Goal: Task Accomplishment & Management: Manage account settings

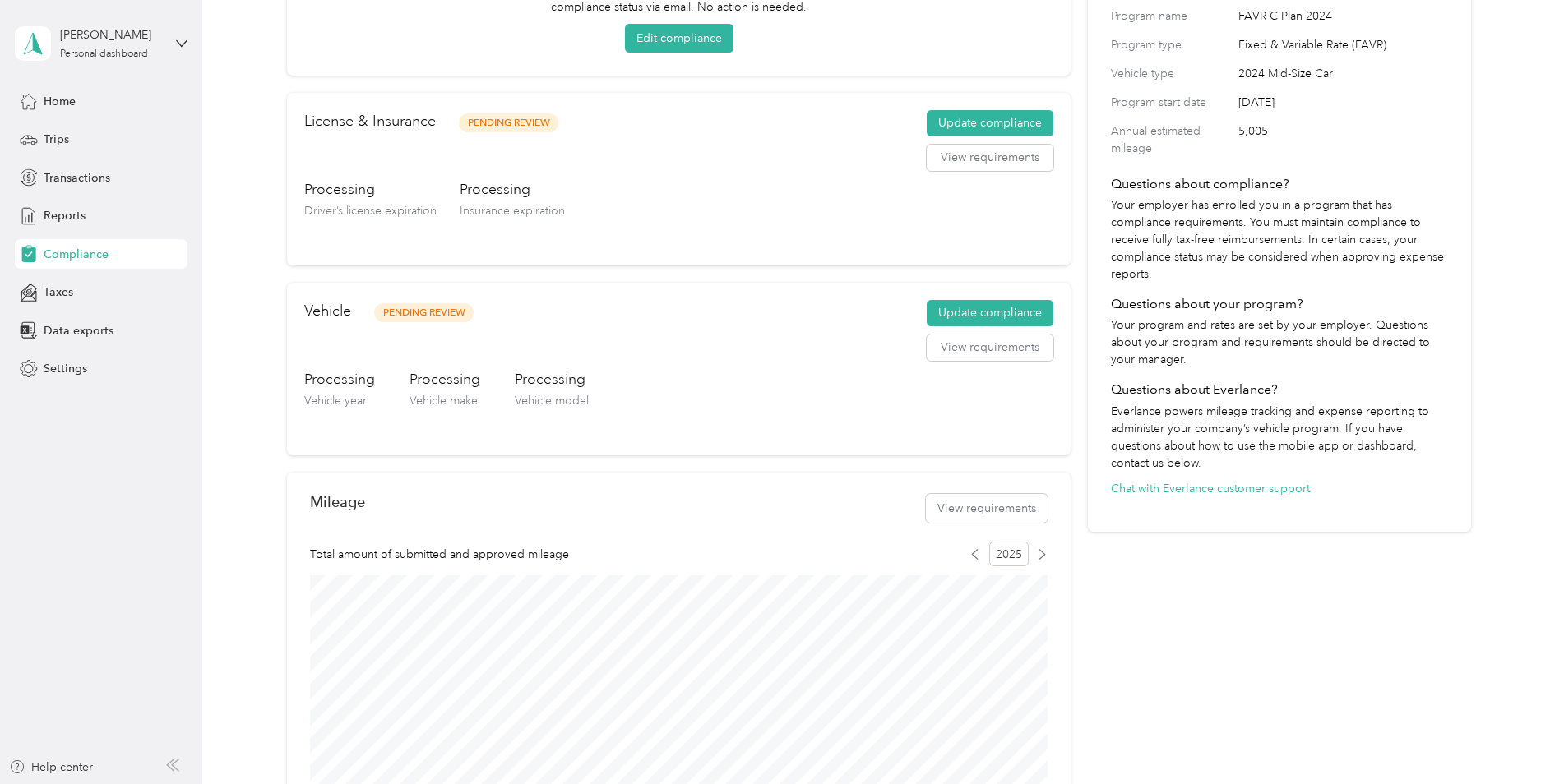
scroll to position [247, 0]
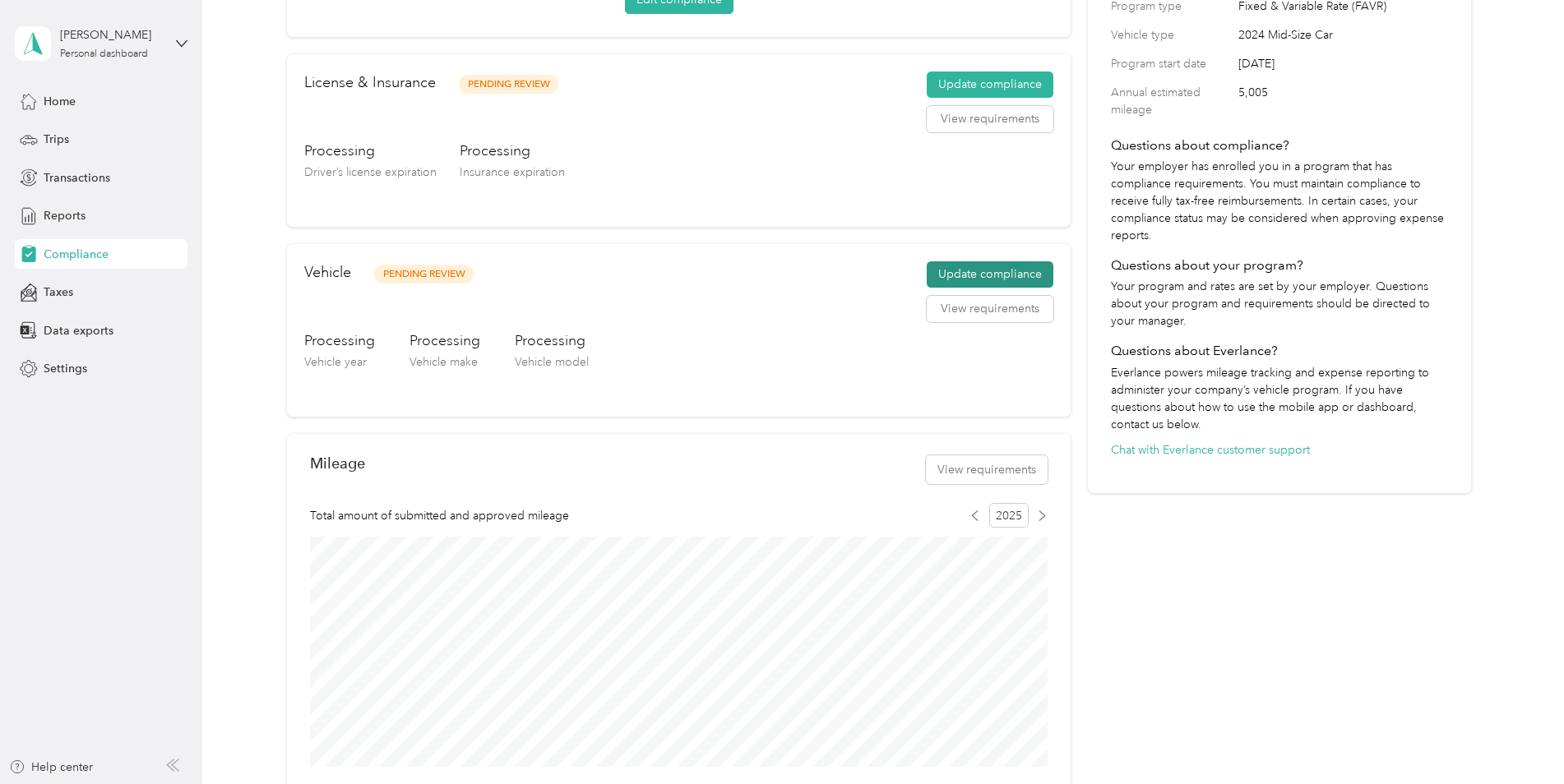
click at [949, 277] on button "Update compliance" at bounding box center [990, 275] width 127 height 26
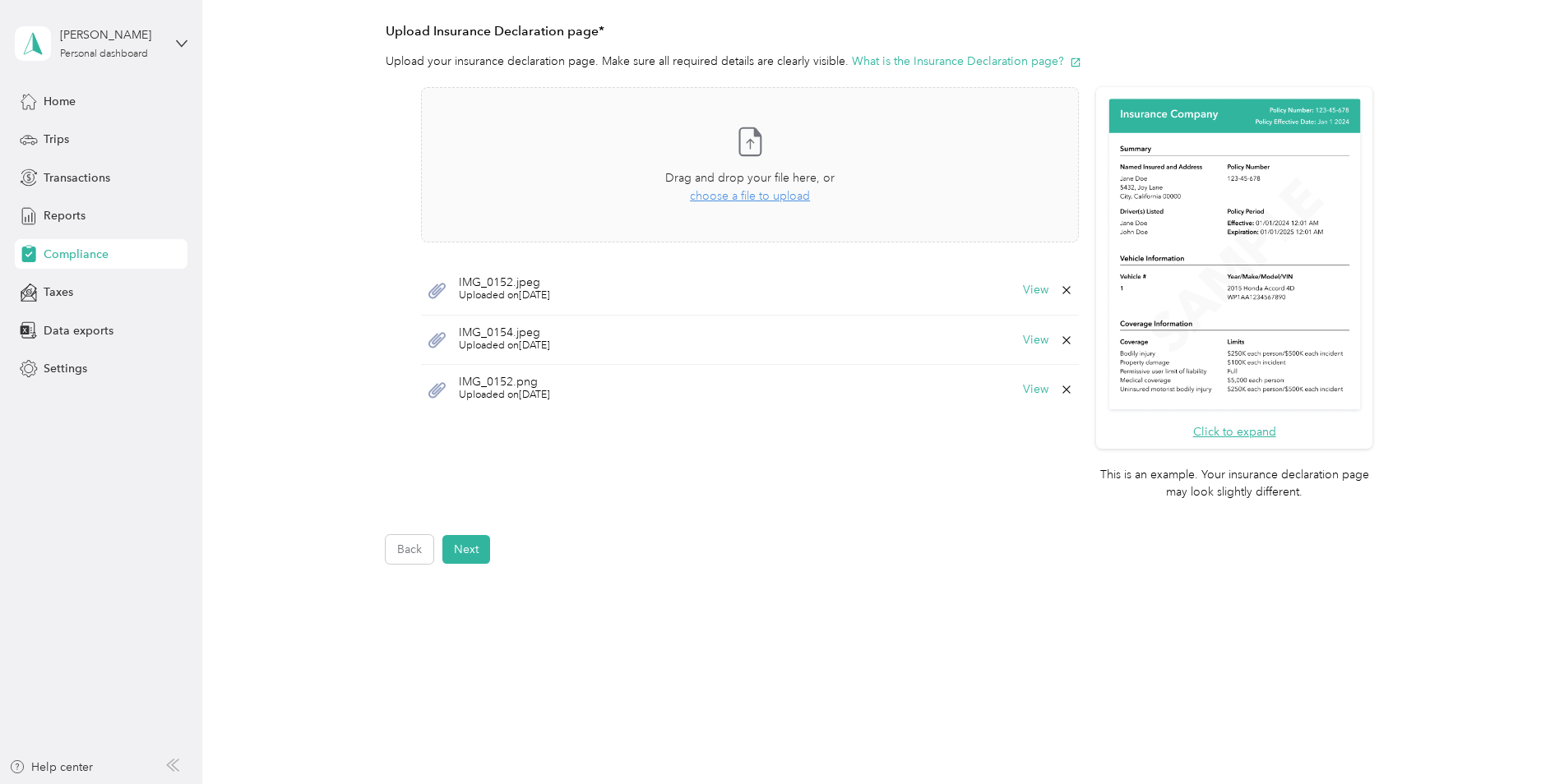
scroll to position [382, 0]
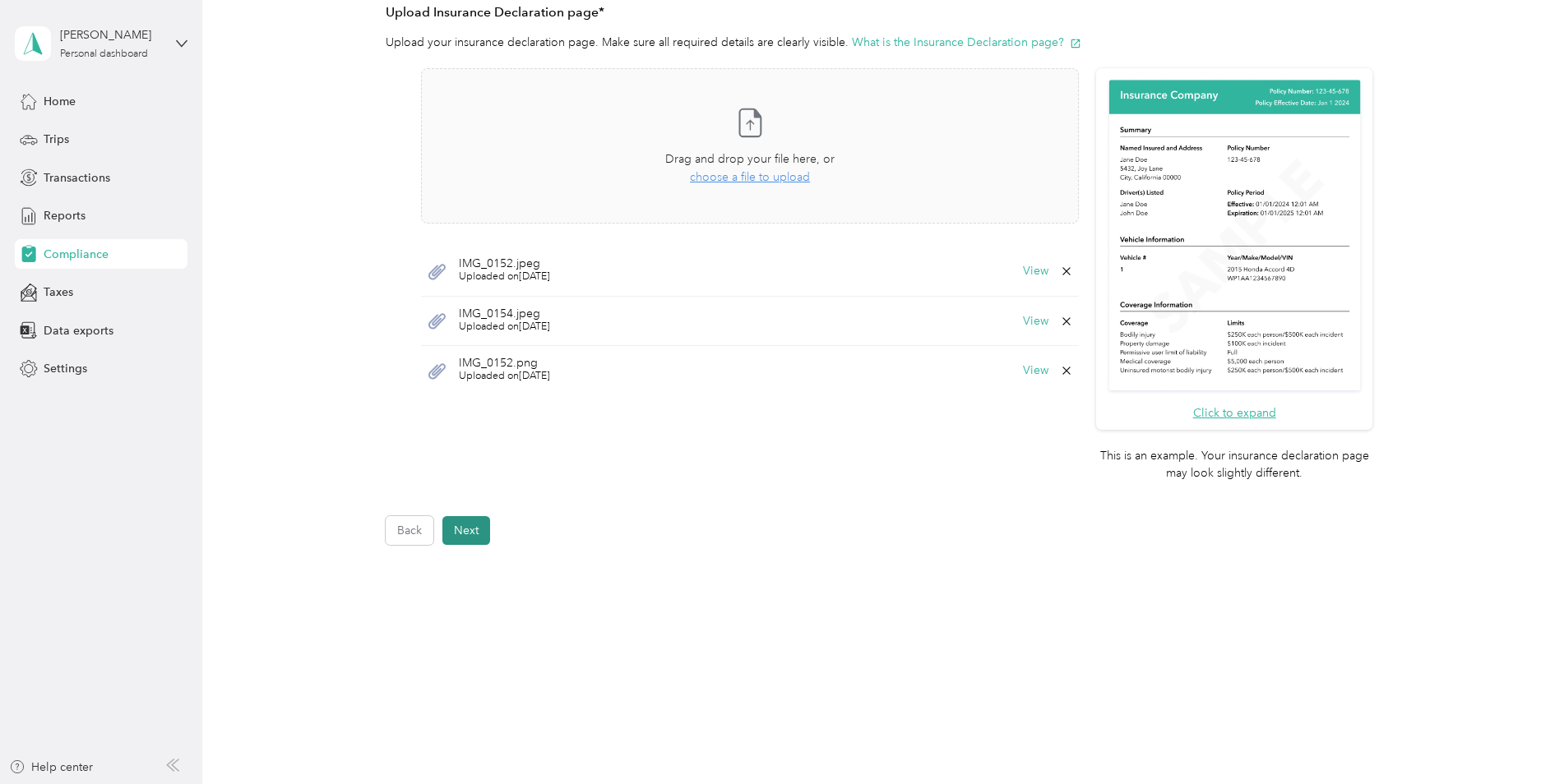
click at [468, 531] on button "Next" at bounding box center [466, 530] width 48 height 29
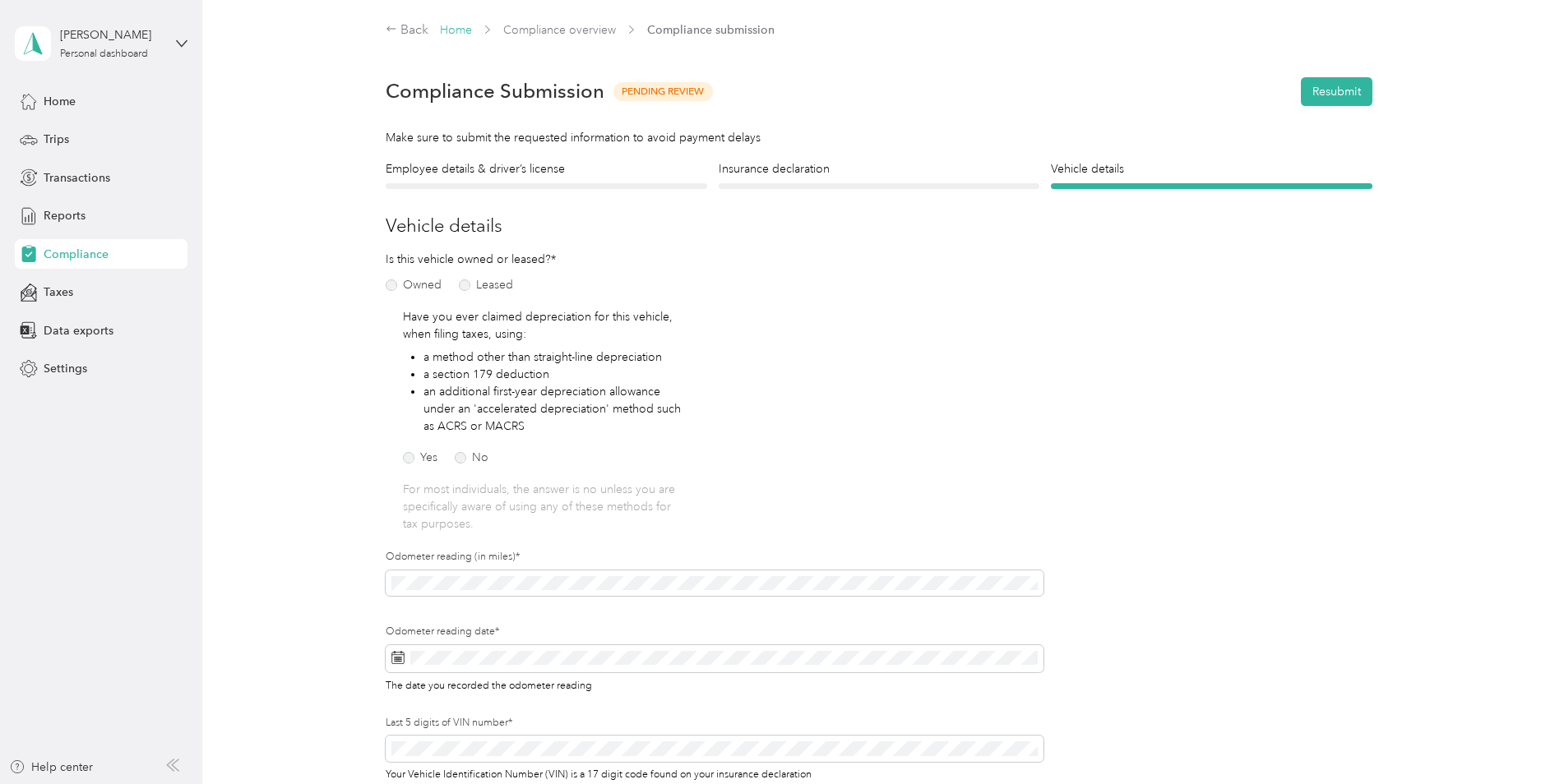
click at [449, 28] on link "Home" at bounding box center [456, 30] width 32 height 14
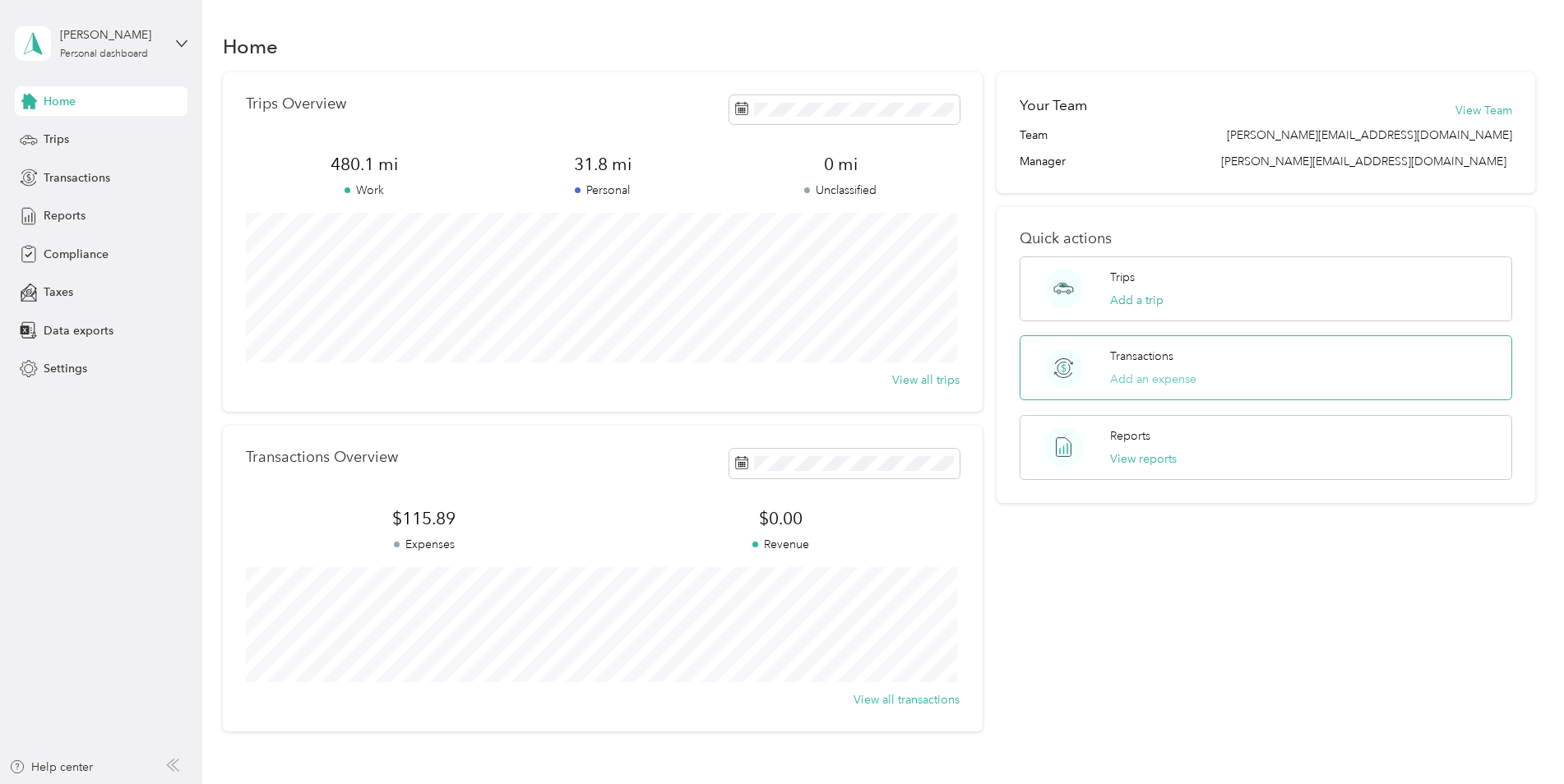
click at [1153, 374] on button "Add an expense" at bounding box center [1153, 379] width 86 height 17
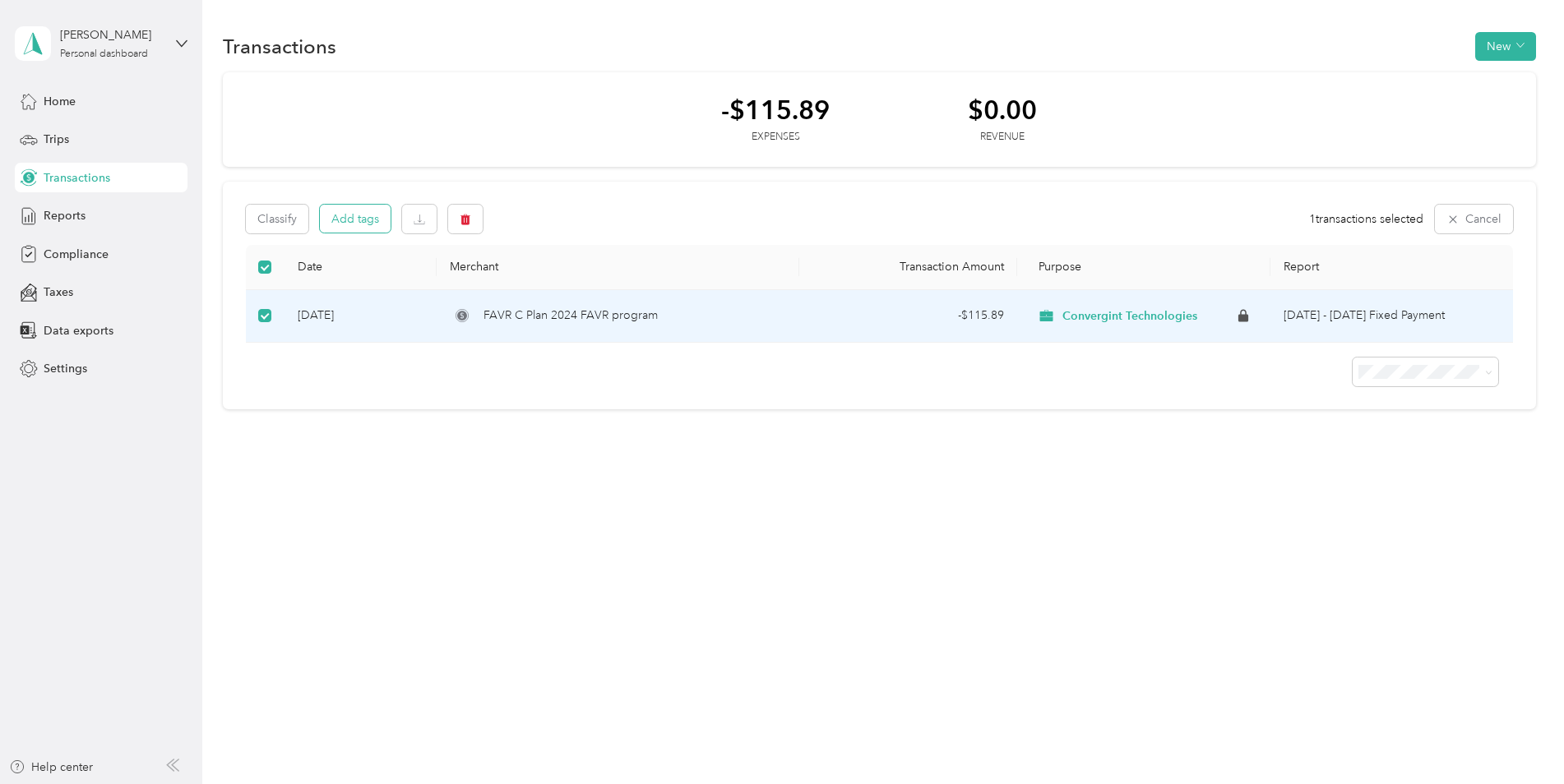
click at [364, 224] on button "Add tags" at bounding box center [355, 219] width 70 height 28
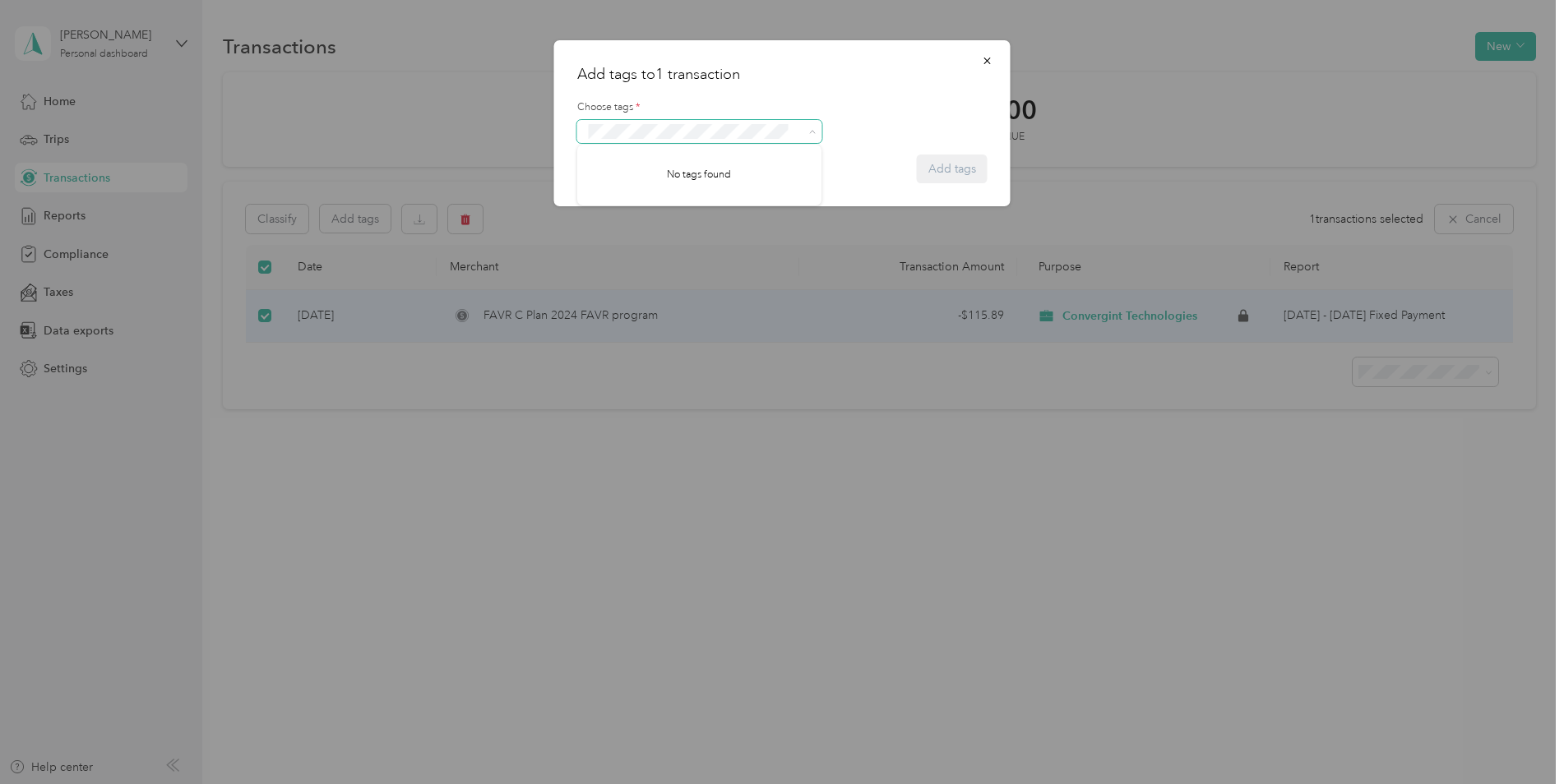
click at [813, 135] on icon at bounding box center [812, 132] width 7 height 7
click at [985, 56] on icon "button" at bounding box center [987, 61] width 12 height 12
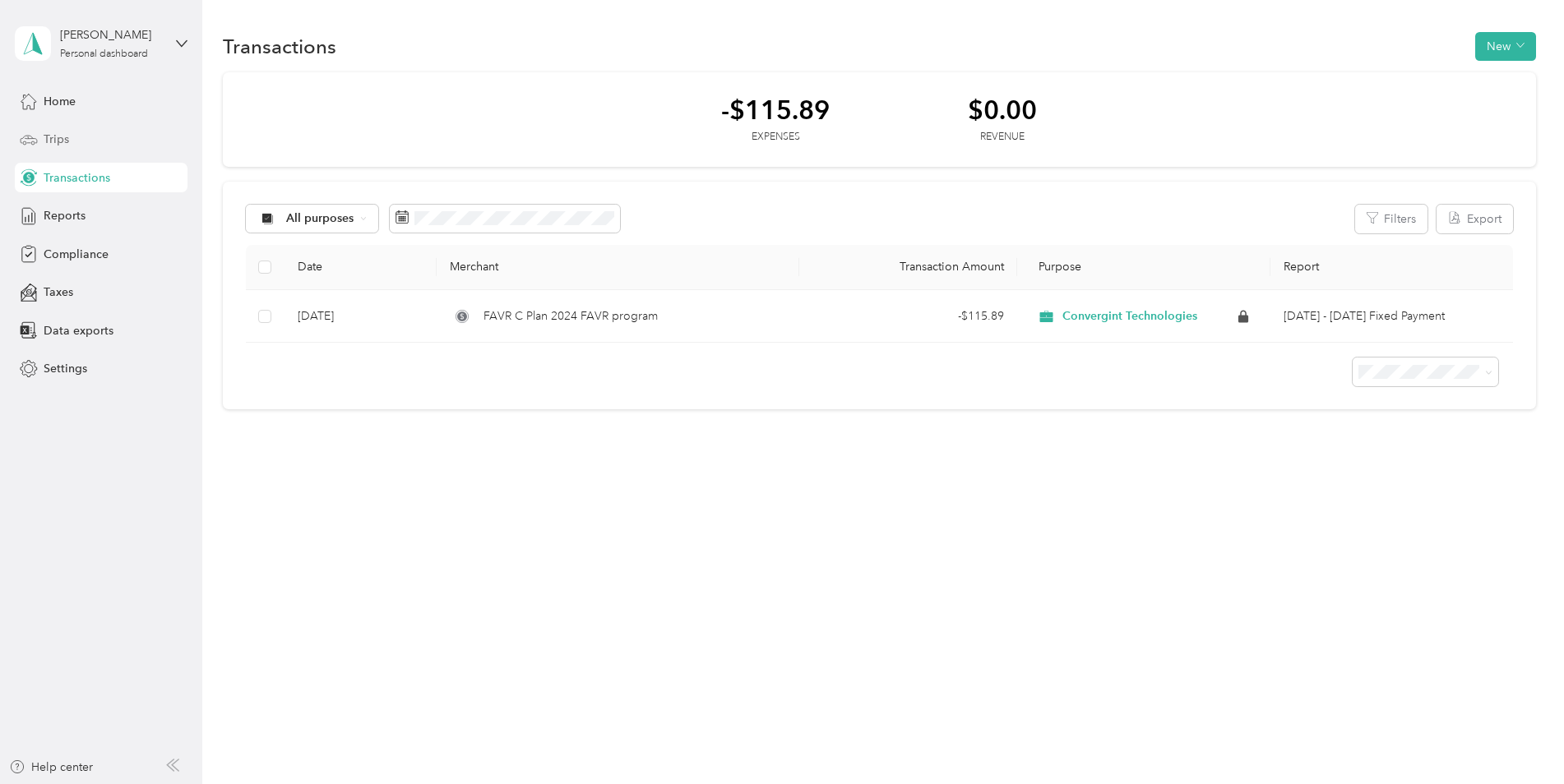
click at [75, 142] on div "Trips" at bounding box center [101, 140] width 172 height 30
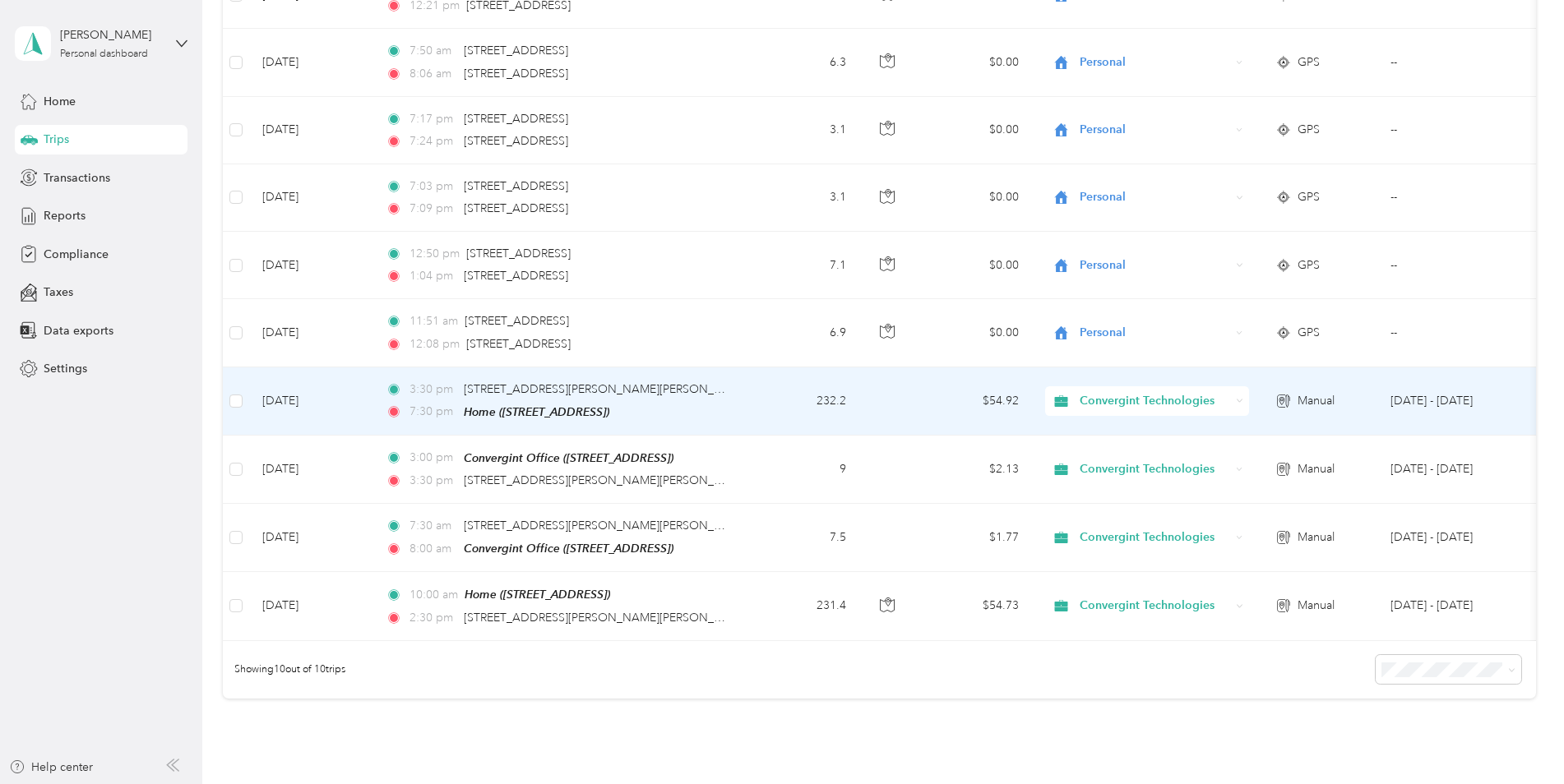
scroll to position [329, 0]
